Goal: Task Accomplishment & Management: Manage account settings

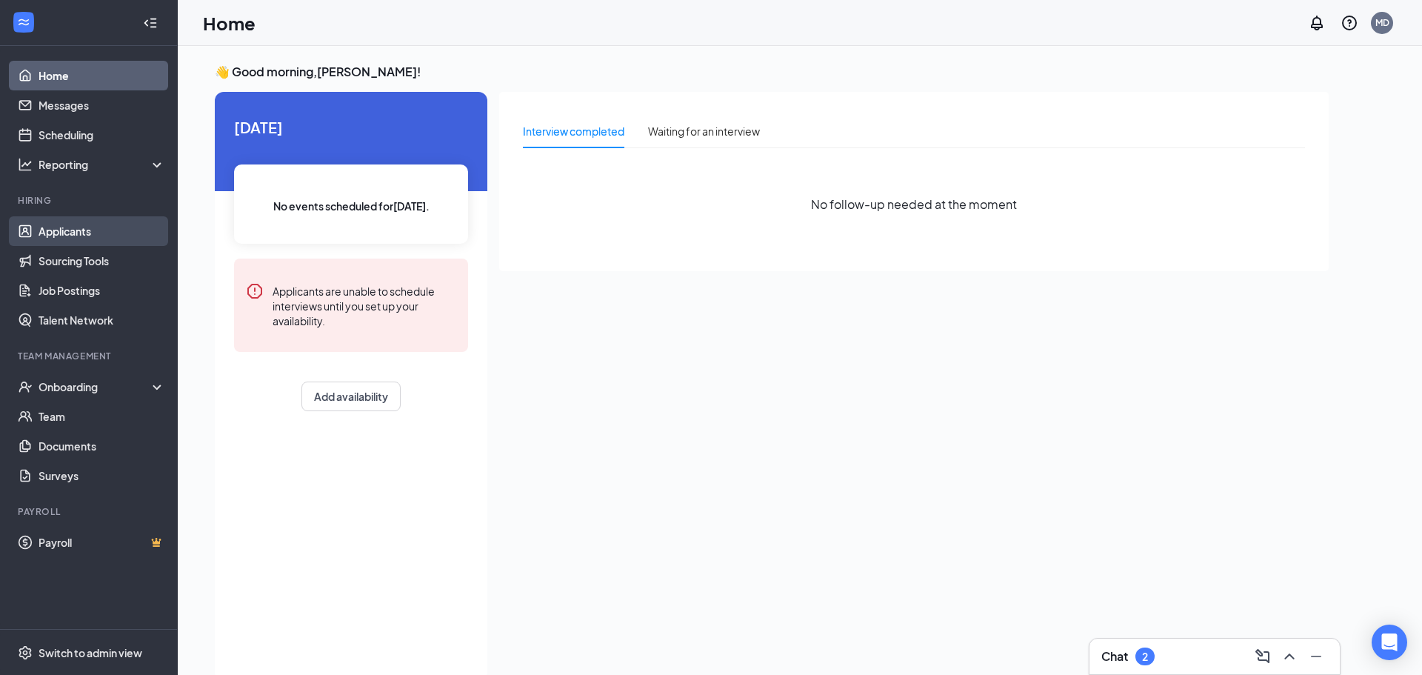
click at [93, 242] on link "Applicants" at bounding box center [102, 231] width 127 height 30
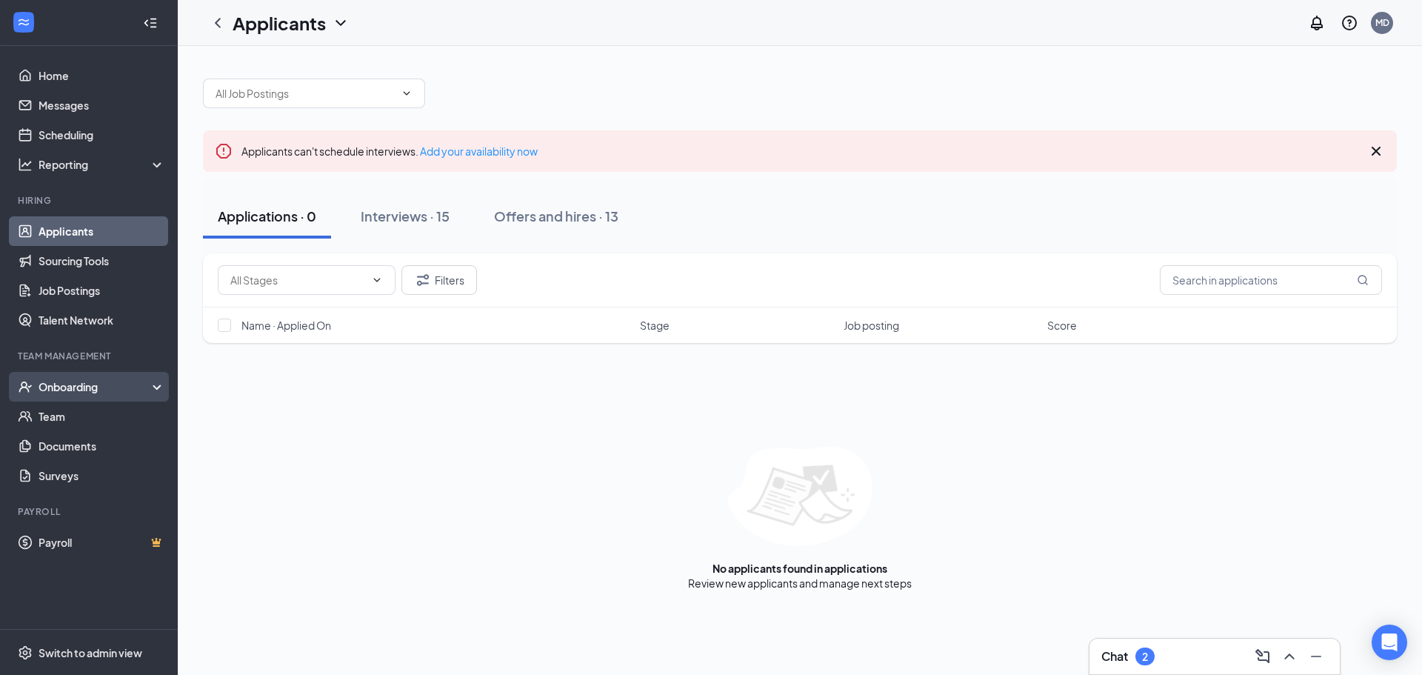
click at [66, 391] on div "Onboarding" at bounding box center [96, 386] width 114 height 15
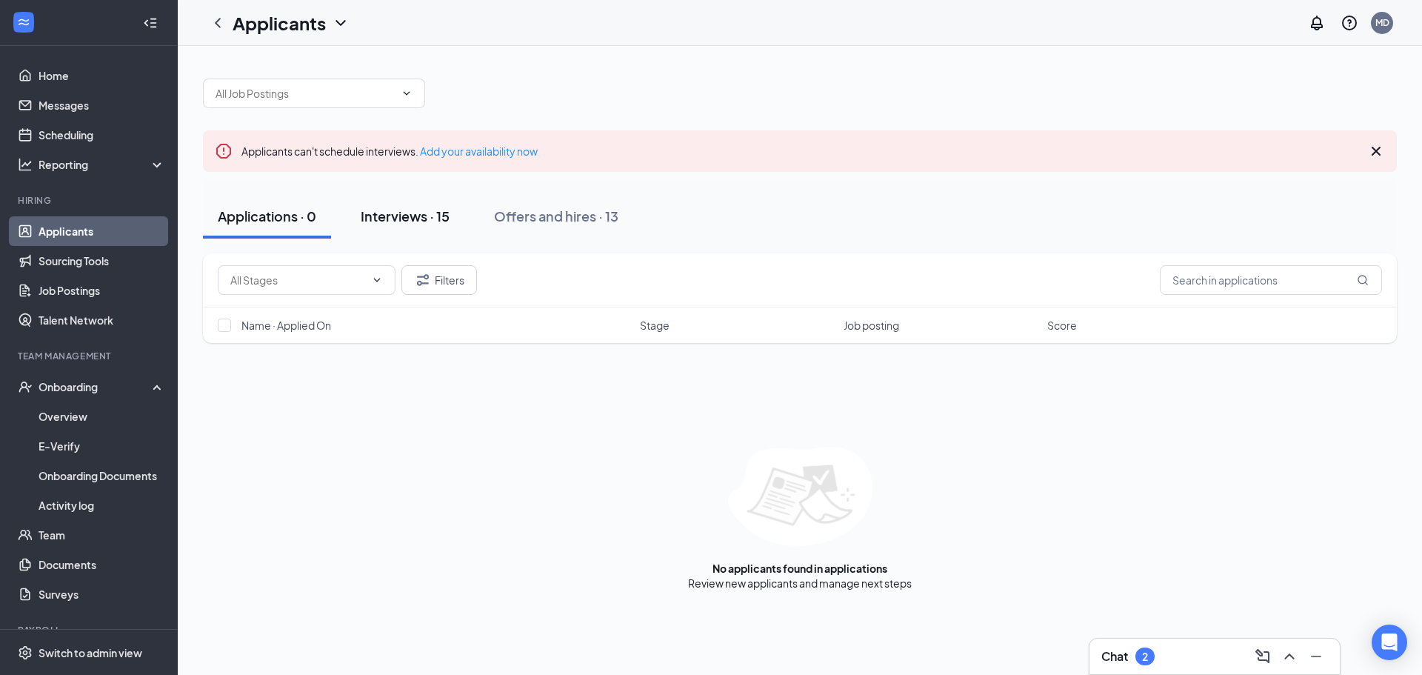
click at [416, 210] on div "Interviews · 15" at bounding box center [405, 216] width 89 height 19
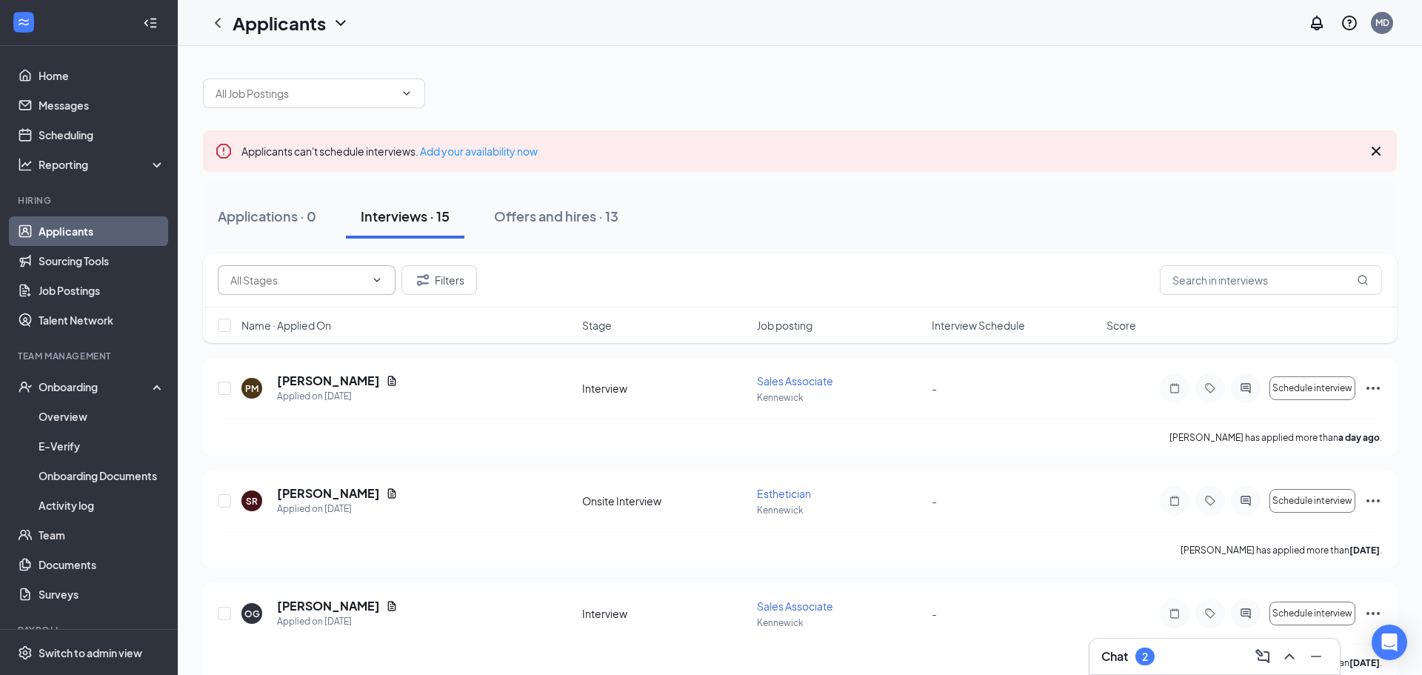
click at [376, 274] on icon "ChevronDown" at bounding box center [377, 280] width 12 height 12
click at [985, 90] on div at bounding box center [800, 86] width 1194 height 44
click at [85, 289] on link "Job Postings" at bounding box center [102, 291] width 127 height 30
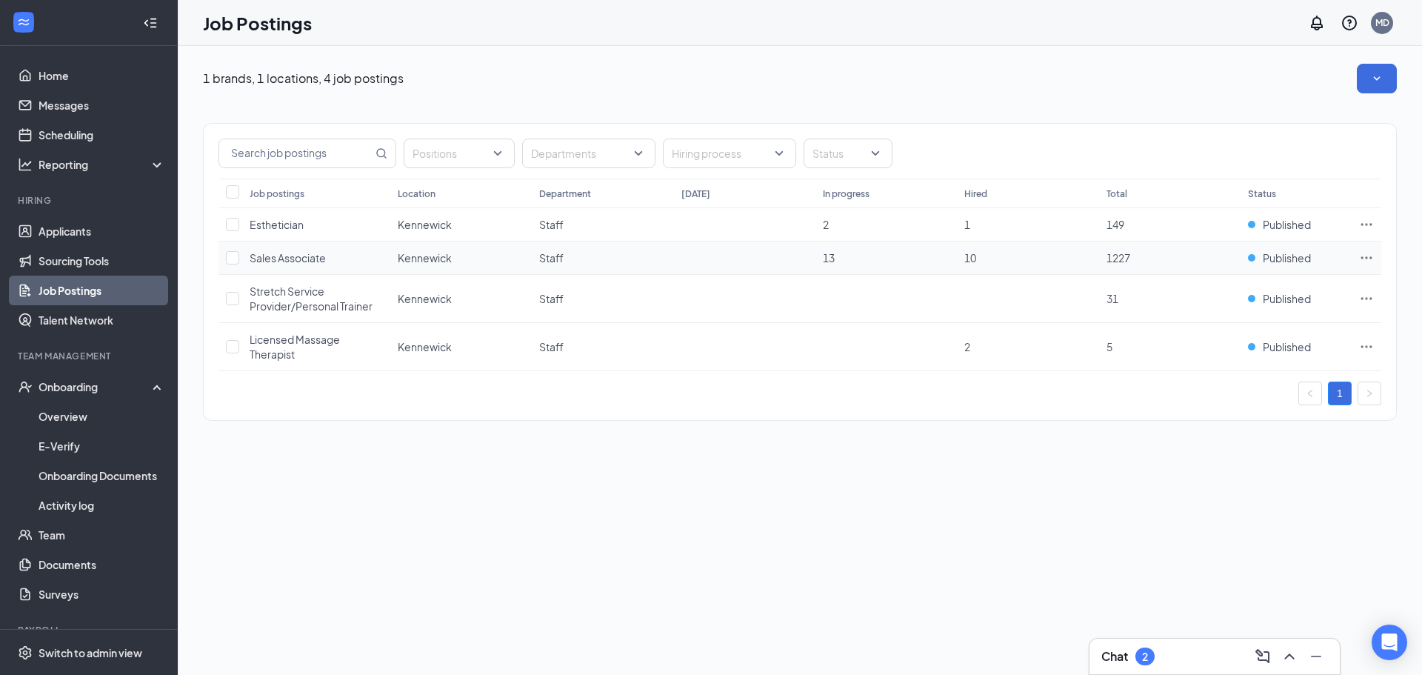
click at [1359, 262] on icon "Ellipses" at bounding box center [1366, 257] width 15 height 15
click at [1222, 381] on span "View applicants" at bounding box center [1202, 384] width 76 height 13
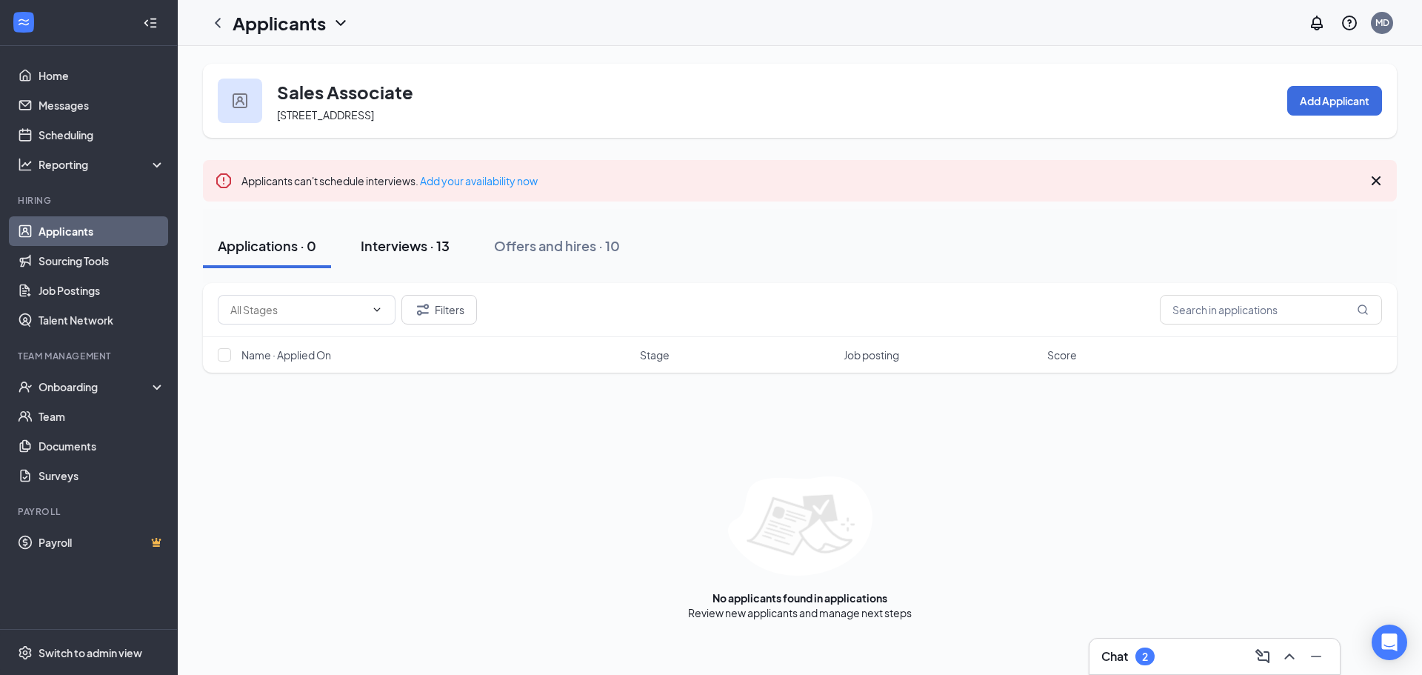
click at [387, 239] on div "Interviews · 13" at bounding box center [405, 245] width 89 height 19
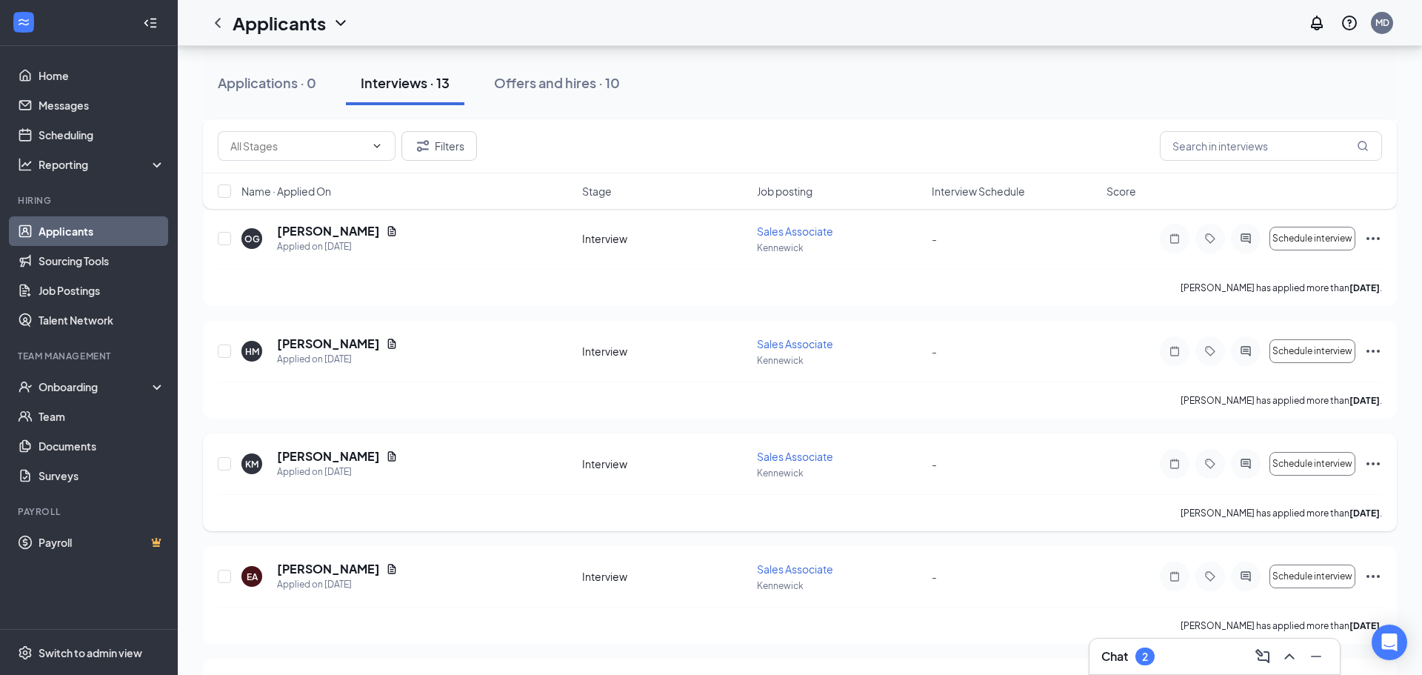
scroll to position [70, 0]
